Goal: Task Accomplishment & Management: Complete application form

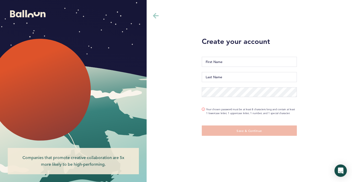
click at [227, 63] on input "First Name" at bounding box center [249, 62] width 95 height 10
type input "Ariana"
click at [226, 77] on input "Last Name" at bounding box center [249, 77] width 95 height 10
type input "[PERSON_NAME]"
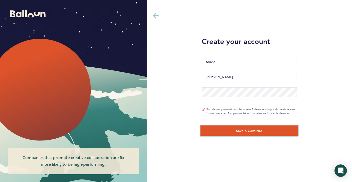
click at [244, 128] on span "Save & Continue" at bounding box center [250, 130] width 26 height 4
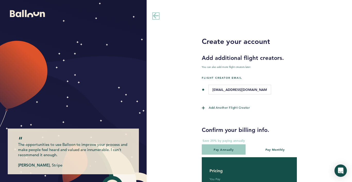
click at [153, 16] on icon at bounding box center [156, 16] width 6 height 6
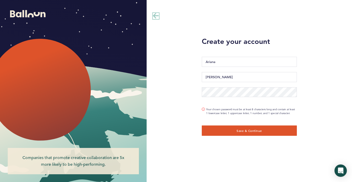
click at [153, 16] on icon at bounding box center [156, 16] width 6 height 6
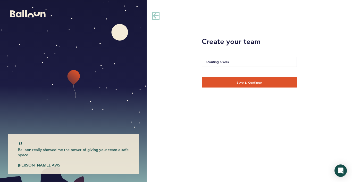
click at [154, 16] on icon at bounding box center [156, 16] width 6 height 6
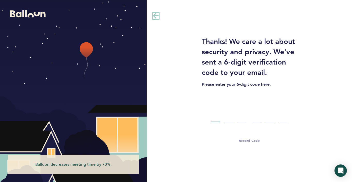
click at [156, 13] on icon at bounding box center [156, 16] width 6 height 6
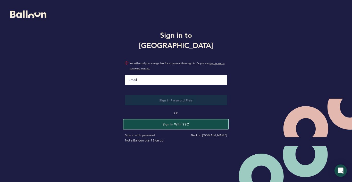
click at [166, 119] on button "Sign in with SSO" at bounding box center [176, 124] width 105 height 10
